Goal: Find contact information: Find contact information

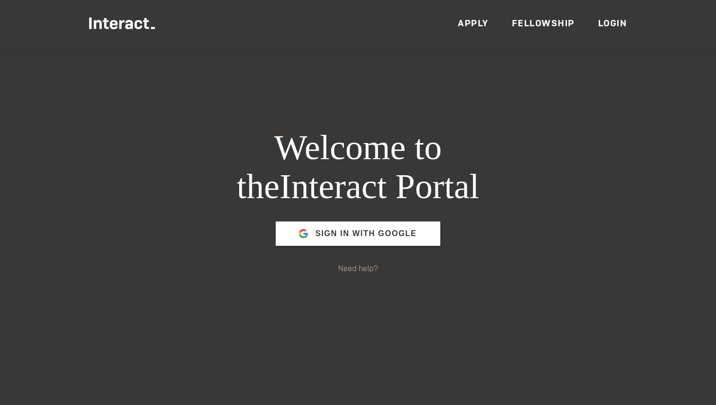
click at [366, 239] on span "Sign in with Google" at bounding box center [365, 233] width 101 height 23
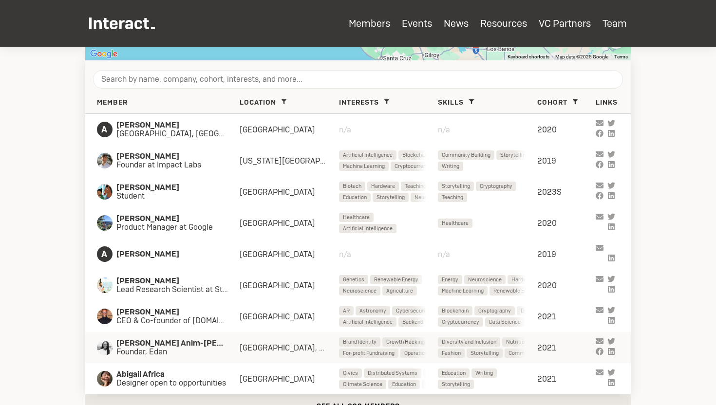
scroll to position [346, 0]
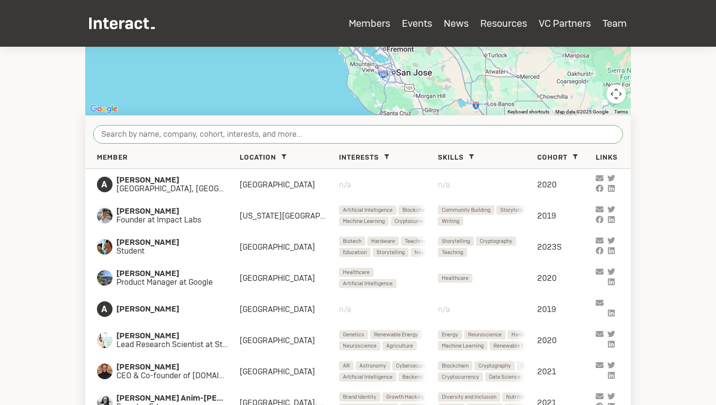
click at [363, 133] on input "search" at bounding box center [358, 134] width 530 height 19
type input "a"
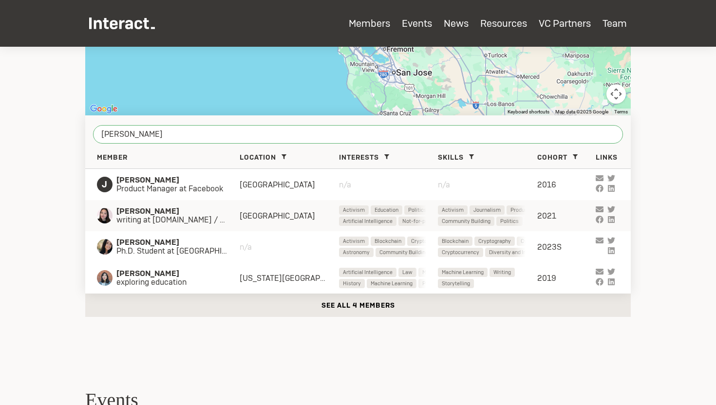
type input "[PERSON_NAME]"
click at [202, 215] on span "[PERSON_NAME]" at bounding box center [177, 211] width 123 height 9
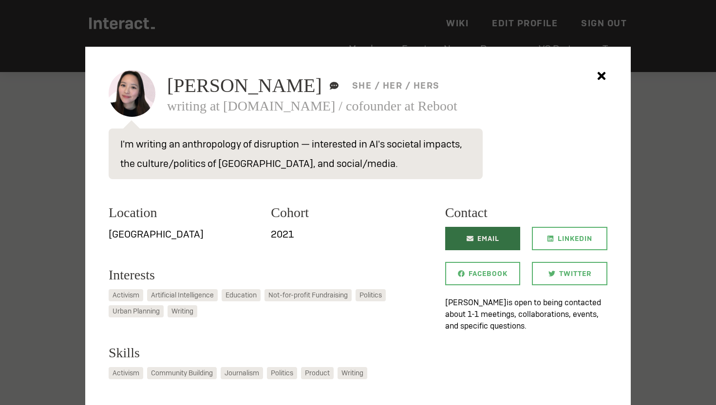
click at [497, 235] on span "Email" at bounding box center [488, 238] width 22 height 23
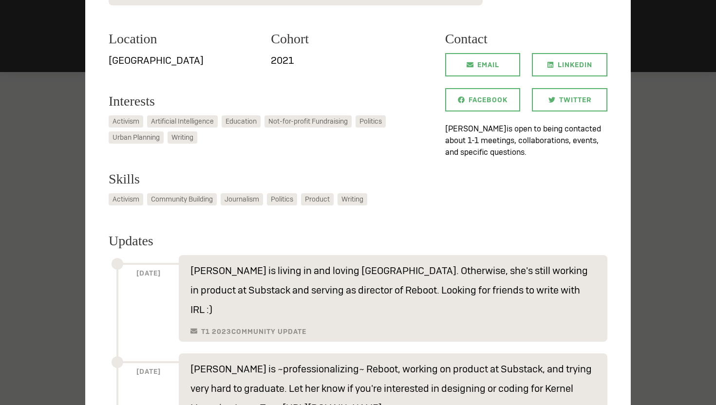
scroll to position [55, 0]
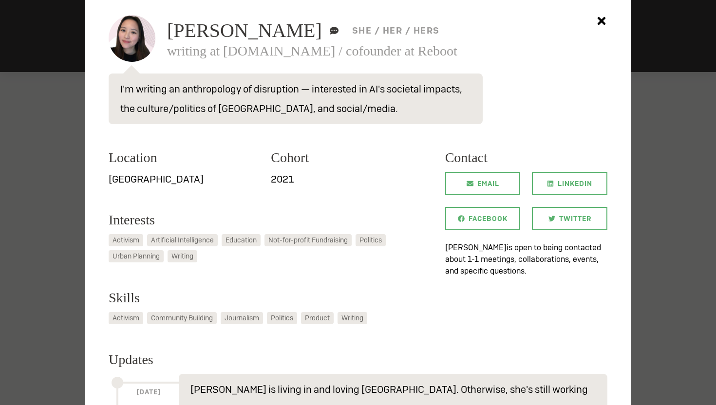
click at [606, 21] on icon at bounding box center [601, 20] width 19 height 19
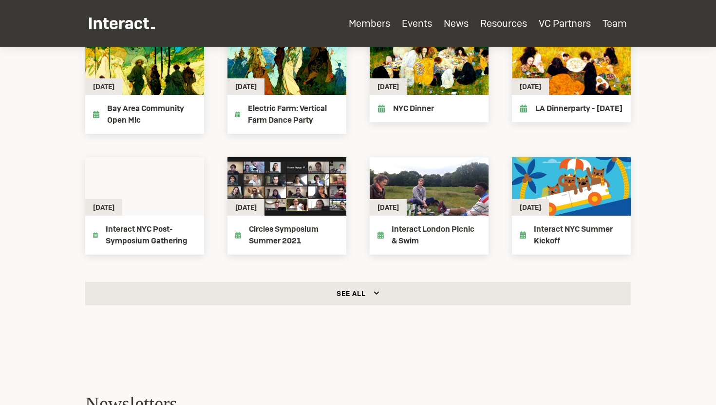
scroll to position [815, 0]
